Goal: Task Accomplishment & Management: Complete application form

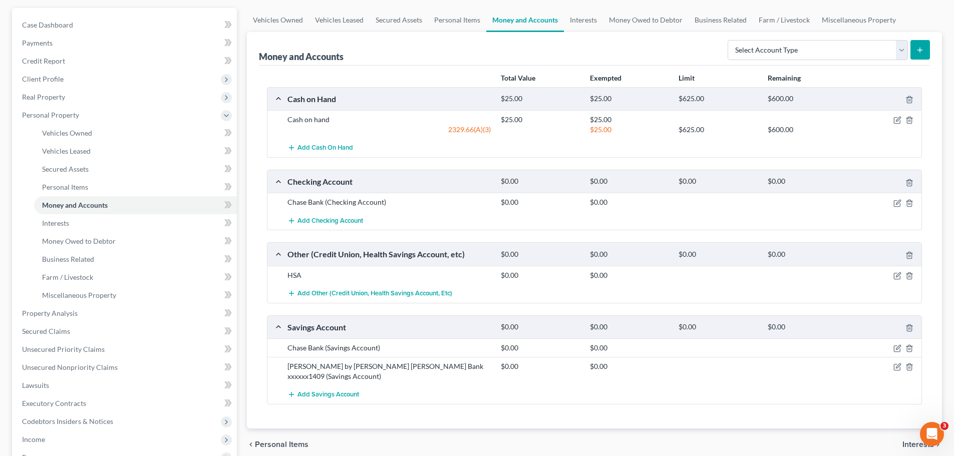
scroll to position [250, 0]
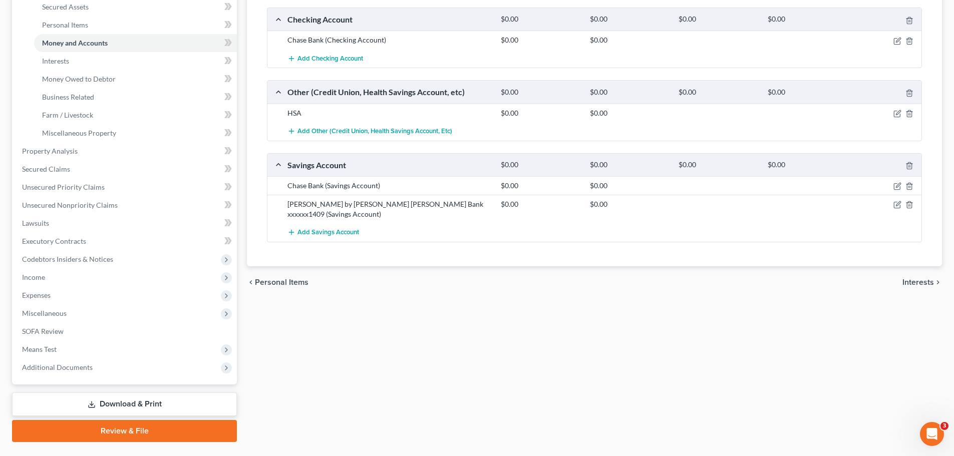
drag, startPoint x: 39, startPoint y: 280, endPoint x: 47, endPoint y: 289, distance: 11.7
click at [39, 280] on span "Income" at bounding box center [33, 277] width 23 height 9
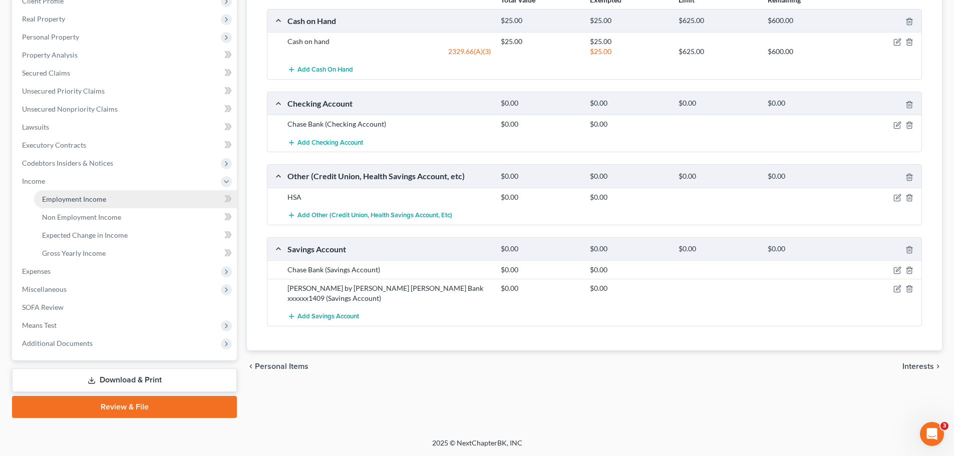
click at [63, 198] on span "Employment Income" at bounding box center [74, 199] width 64 height 9
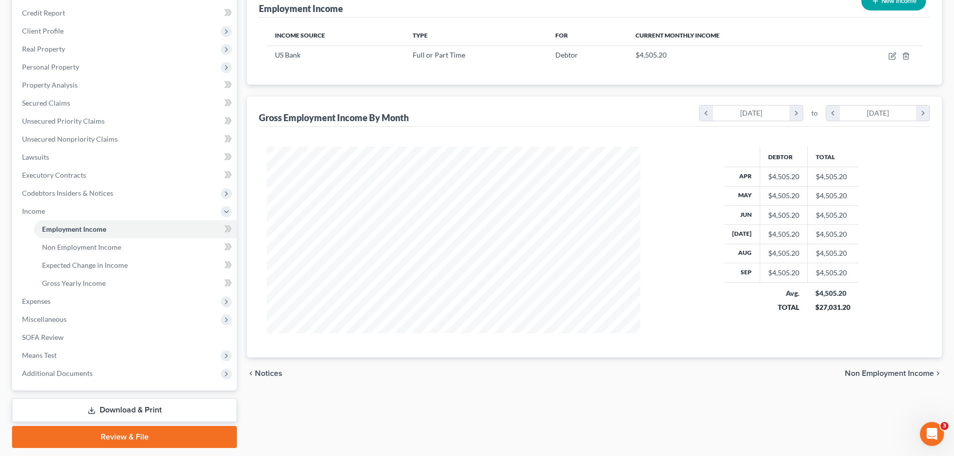
scroll to position [166, 0]
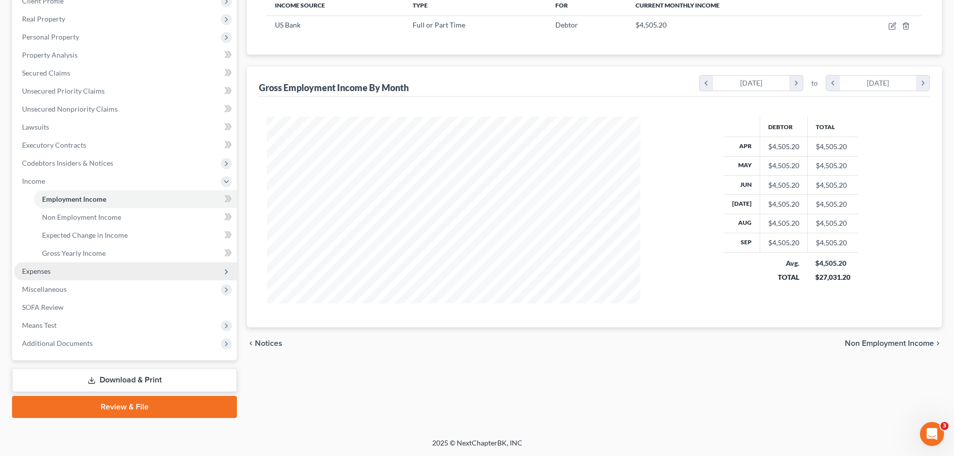
click at [59, 273] on span "Expenses" at bounding box center [125, 271] width 223 height 18
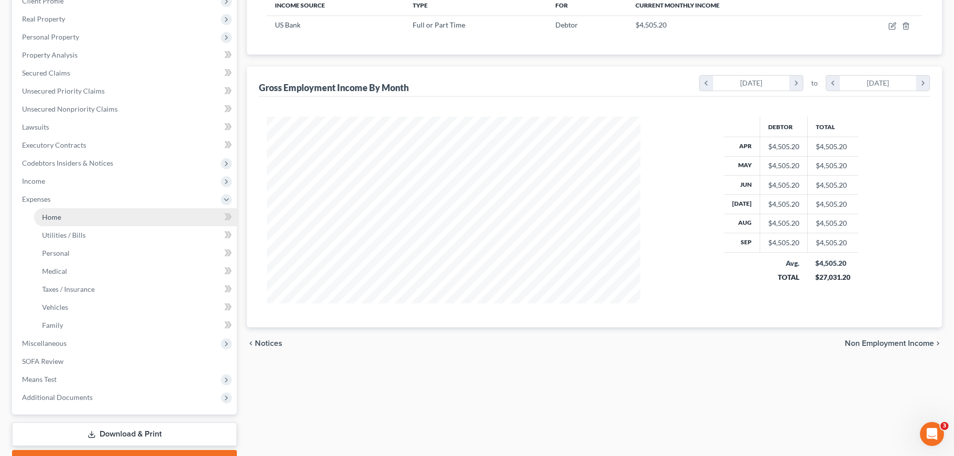
click at [57, 222] on link "Home" at bounding box center [135, 217] width 203 height 18
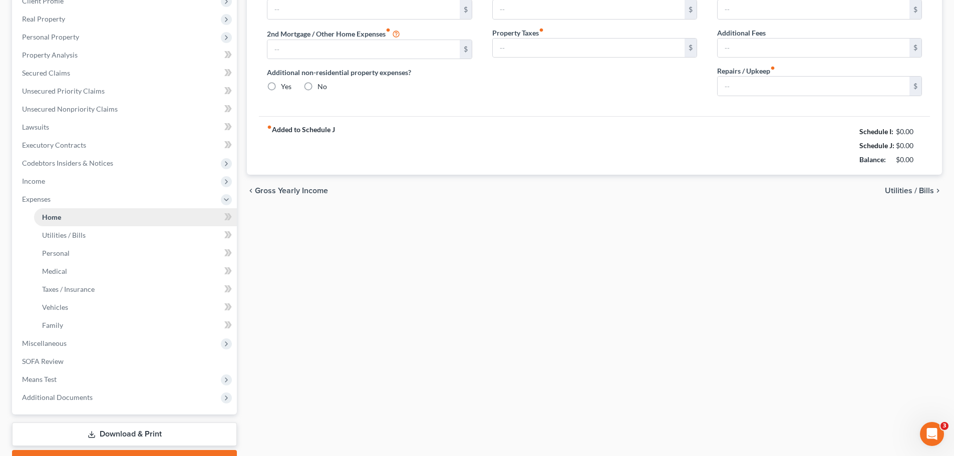
type input "1,145.00"
type input "0.00"
radio input "true"
type input "20.00"
type input "0.00"
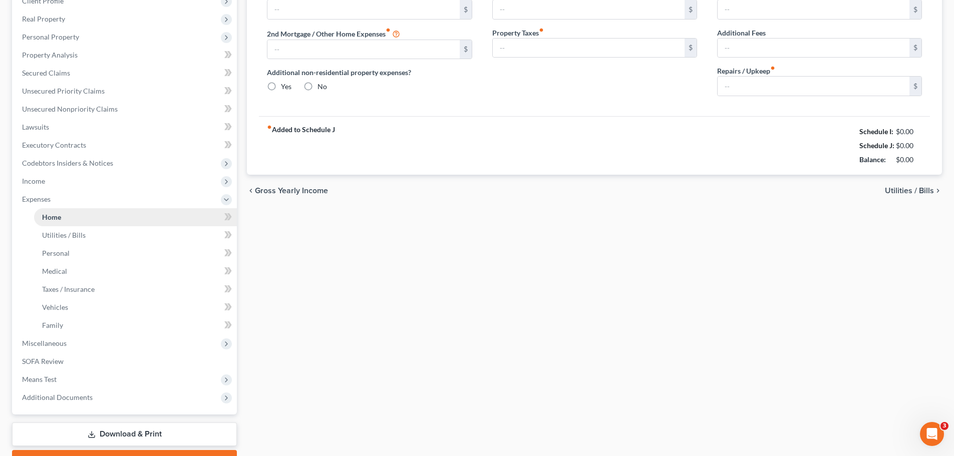
type input "0.00"
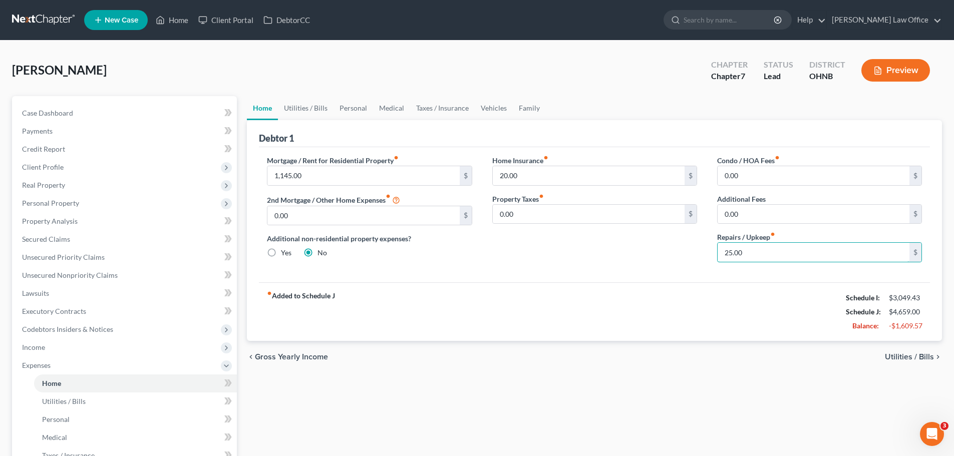
type input "25.00"
drag, startPoint x: 629, startPoint y: 268, endPoint x: 578, endPoint y: 212, distance: 75.5
click at [629, 267] on div "Home Insurance fiber_manual_record 20.00 $ Property Taxes fiber_manual_record 0…" at bounding box center [594, 212] width 225 height 115
click at [318, 110] on link "Utilities / Bills" at bounding box center [306, 108] width 56 height 24
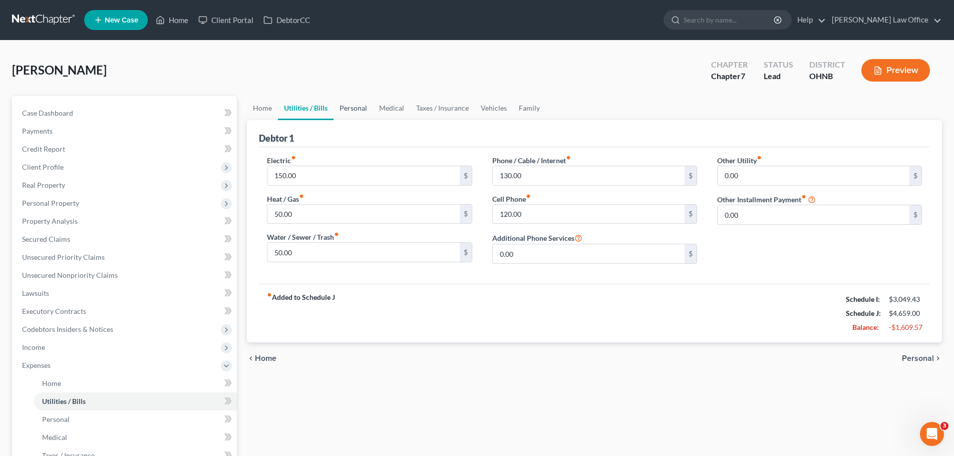
click at [351, 109] on link "Personal" at bounding box center [353, 108] width 40 height 24
